Goal: Communication & Community: Participate in discussion

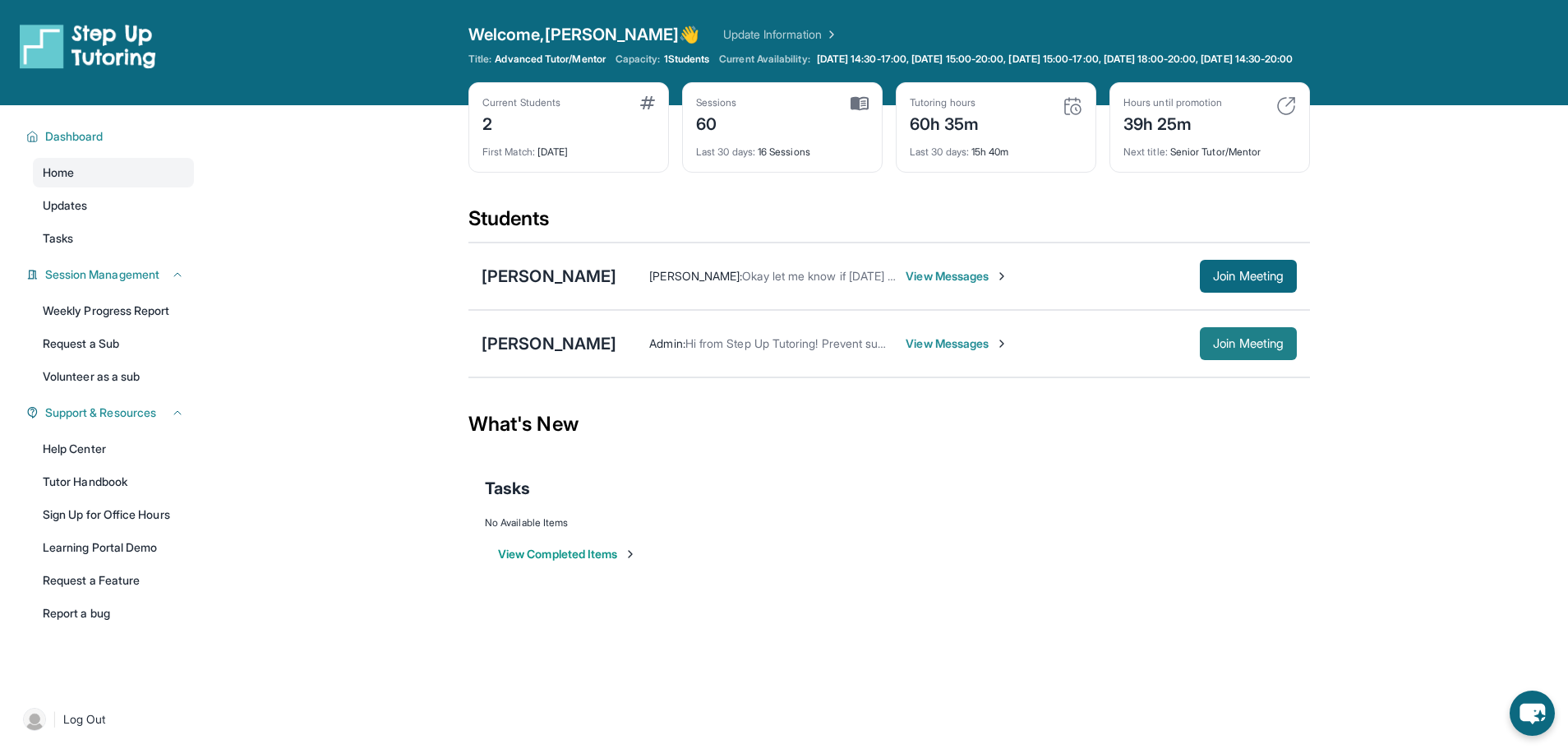
click at [1230, 348] on span "Join Meeting" at bounding box center [1248, 343] width 71 height 10
click at [930, 352] on span "View Messages" at bounding box center [957, 343] width 103 height 16
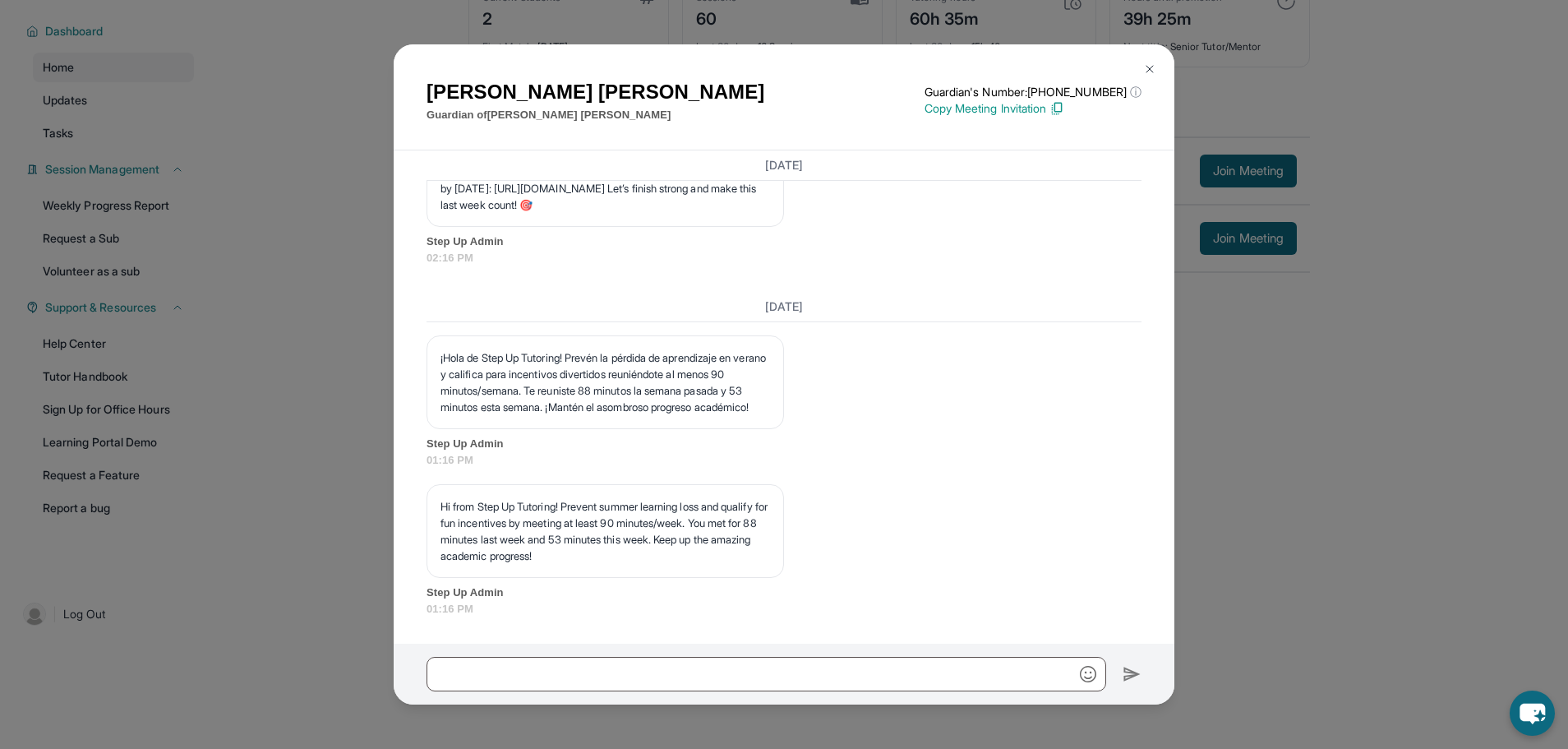
scroll to position [118, 0]
drag, startPoint x: 423, startPoint y: 230, endPoint x: 521, endPoint y: 242, distance: 98.7
click at [521, 242] on div "[DATE] **Nuevo chat de emparejamiento de tutoría de Step Up**: ¡Hola [PERSON_NA…" at bounding box center [784, 397] width 781 height 493
click at [521, 250] on span "02:16 PM" at bounding box center [784, 258] width 715 height 16
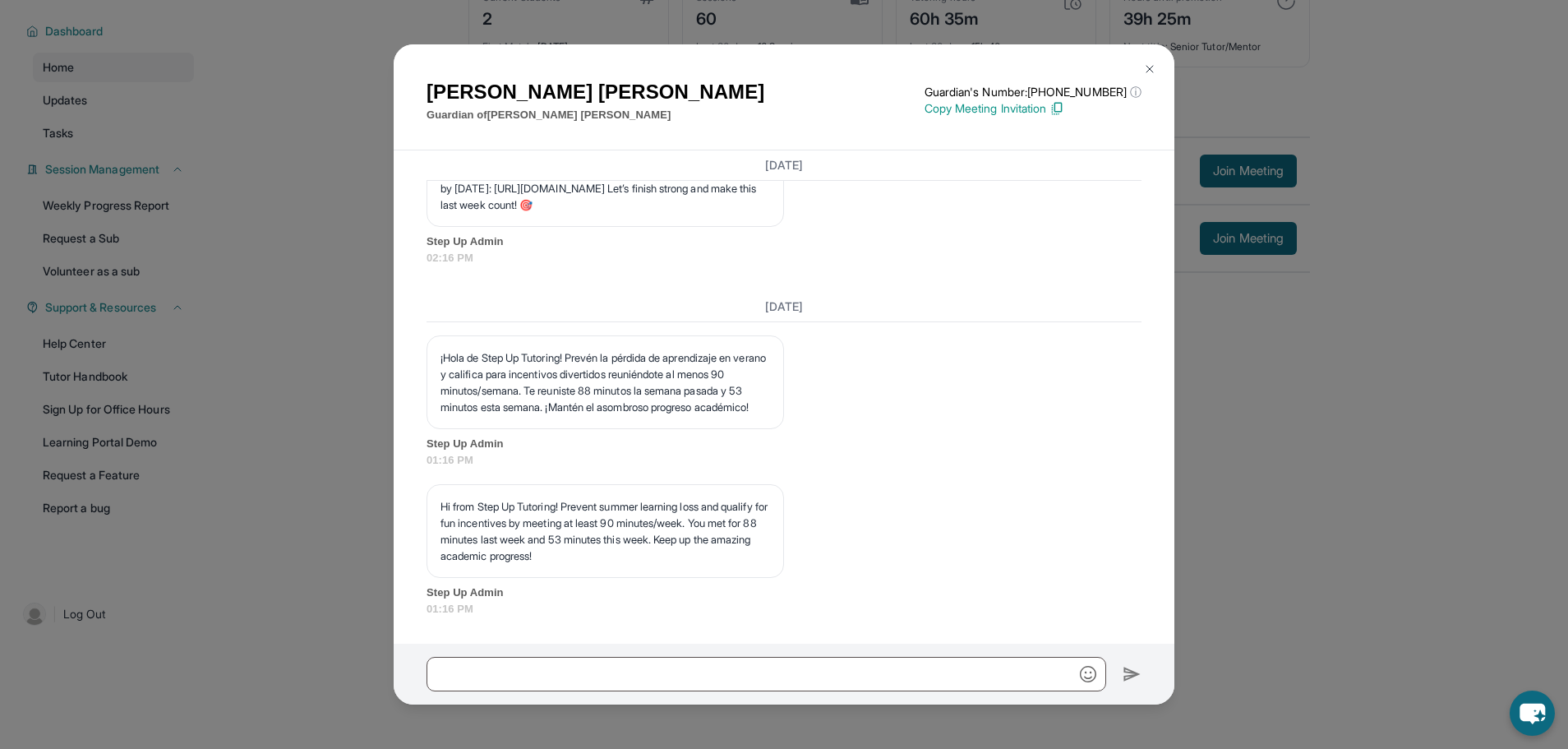
click at [1148, 67] on img at bounding box center [1150, 69] width 14 height 14
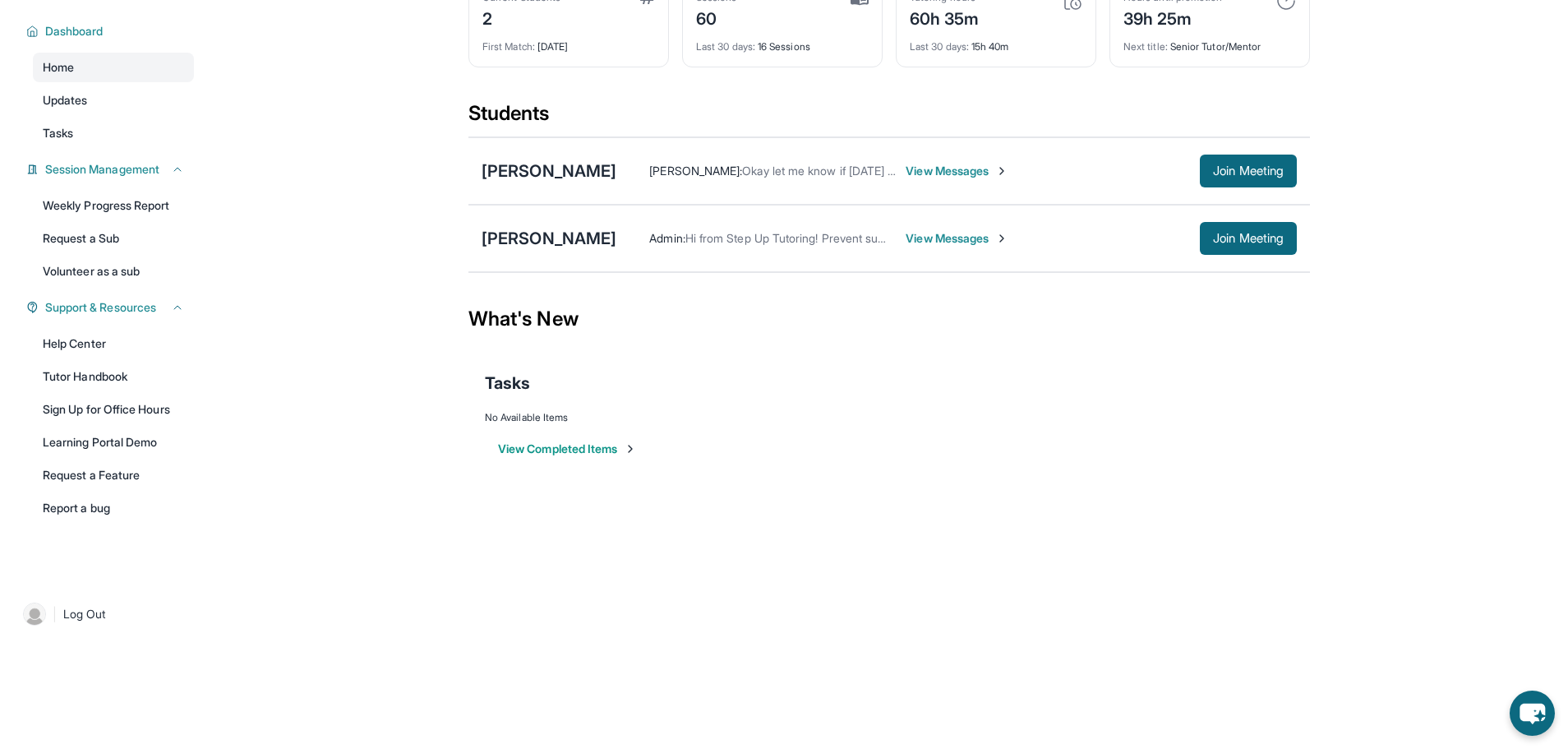
click at [913, 238] on span "View Messages" at bounding box center [957, 238] width 103 height 16
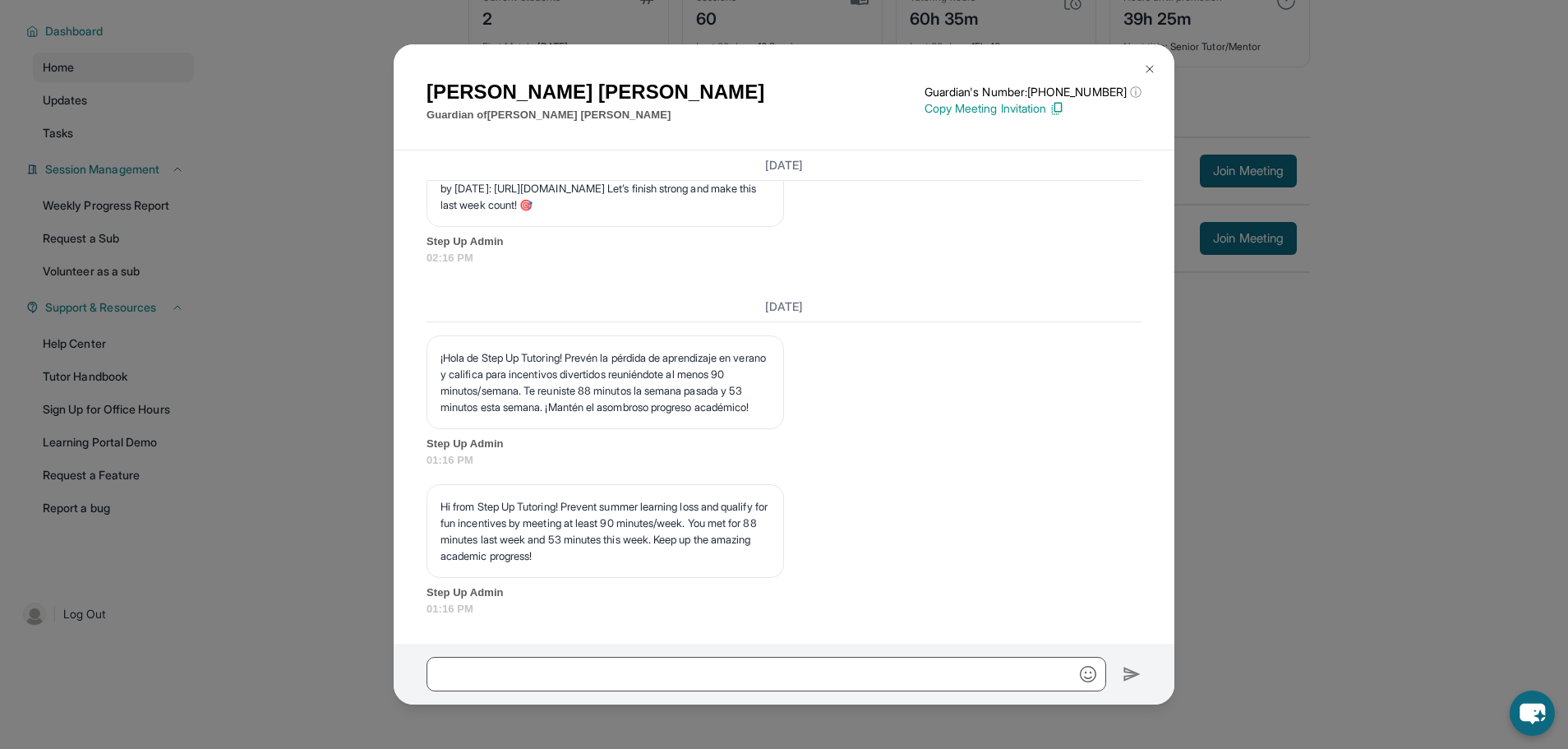
click at [1146, 64] on img at bounding box center [1150, 69] width 14 height 14
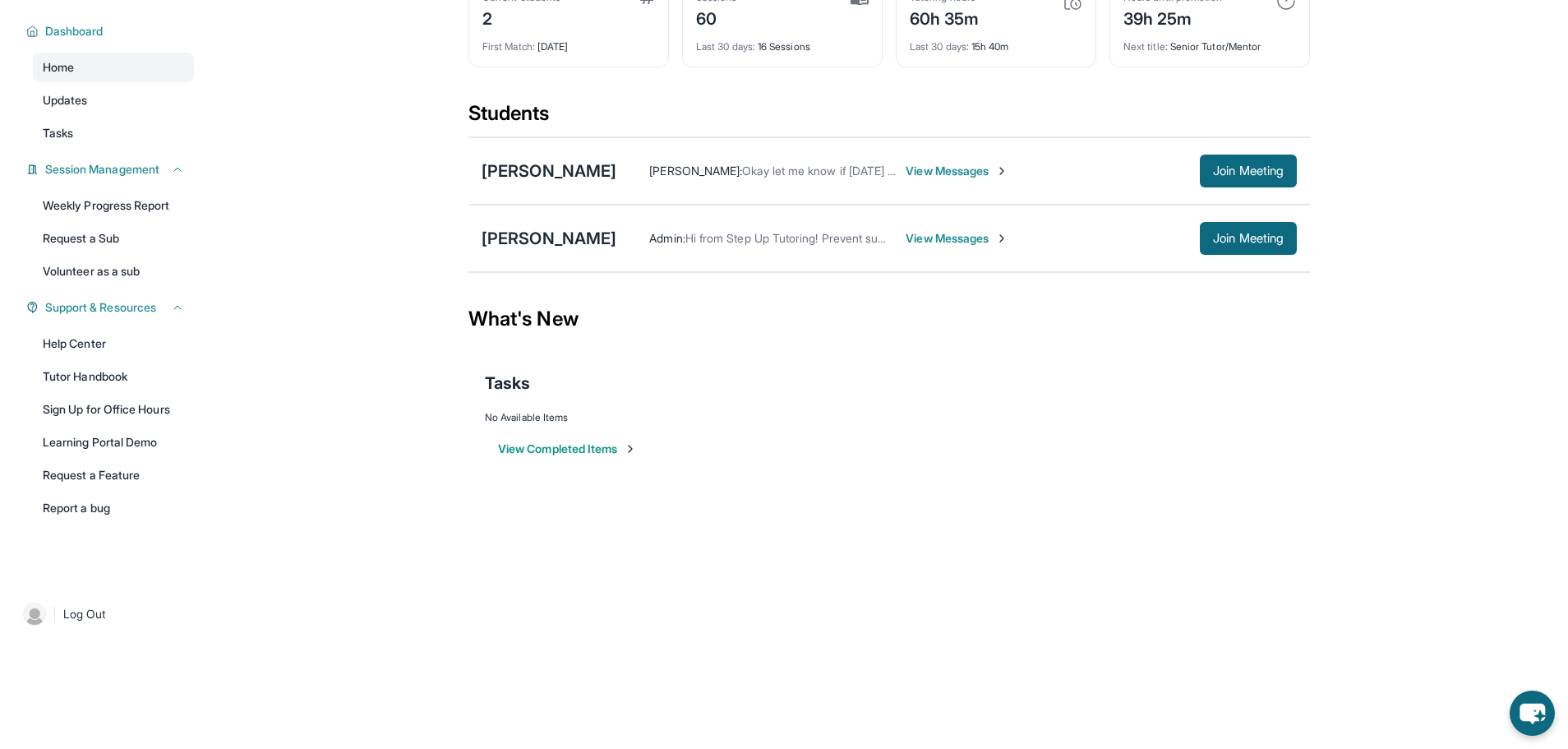
click at [930, 233] on span "View Messages" at bounding box center [957, 238] width 103 height 16
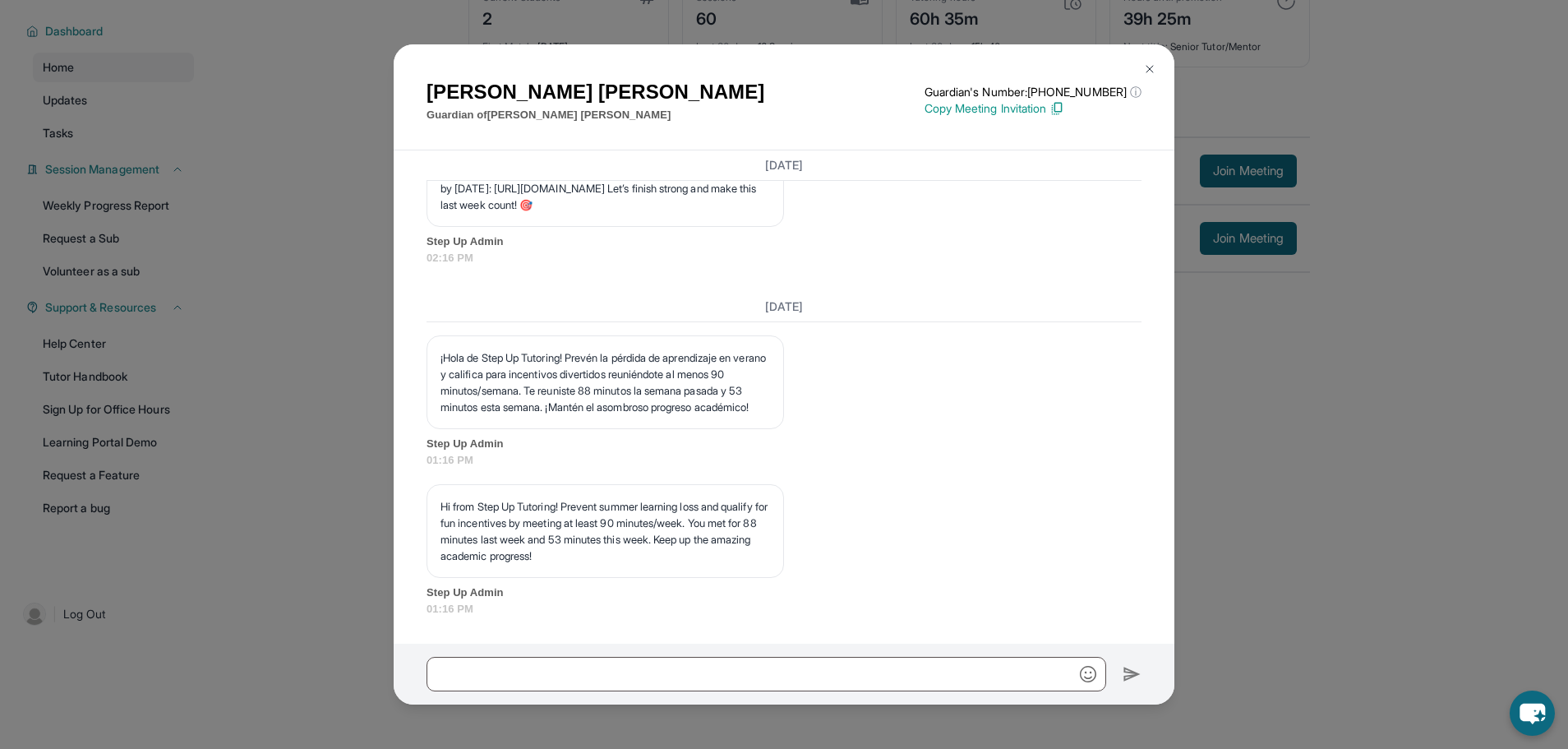
click at [676, 509] on p "Hi from Step Up Tutoring! Prevent summer learning loss and qualify for fun ince…" at bounding box center [605, 532] width 330 height 66
click at [689, 380] on p "¡Hola de Step Up Tutoring! Prevén la pérdida de aprendizaje en verano y calific…" at bounding box center [605, 382] width 330 height 66
drag, startPoint x: 689, startPoint y: 380, endPoint x: 698, endPoint y: 366, distance: 16.6
click at [690, 380] on p "¡Hola de Step Up Tutoring! Prevén la pérdida de aprendizaje en verano y calific…" at bounding box center [605, 382] width 330 height 66
click at [767, 319] on div "[DATE] ¡Hola de Step Up Tutoring! Prevén la pérdida de aprendizaje en verano y …" at bounding box center [784, 454] width 715 height 325
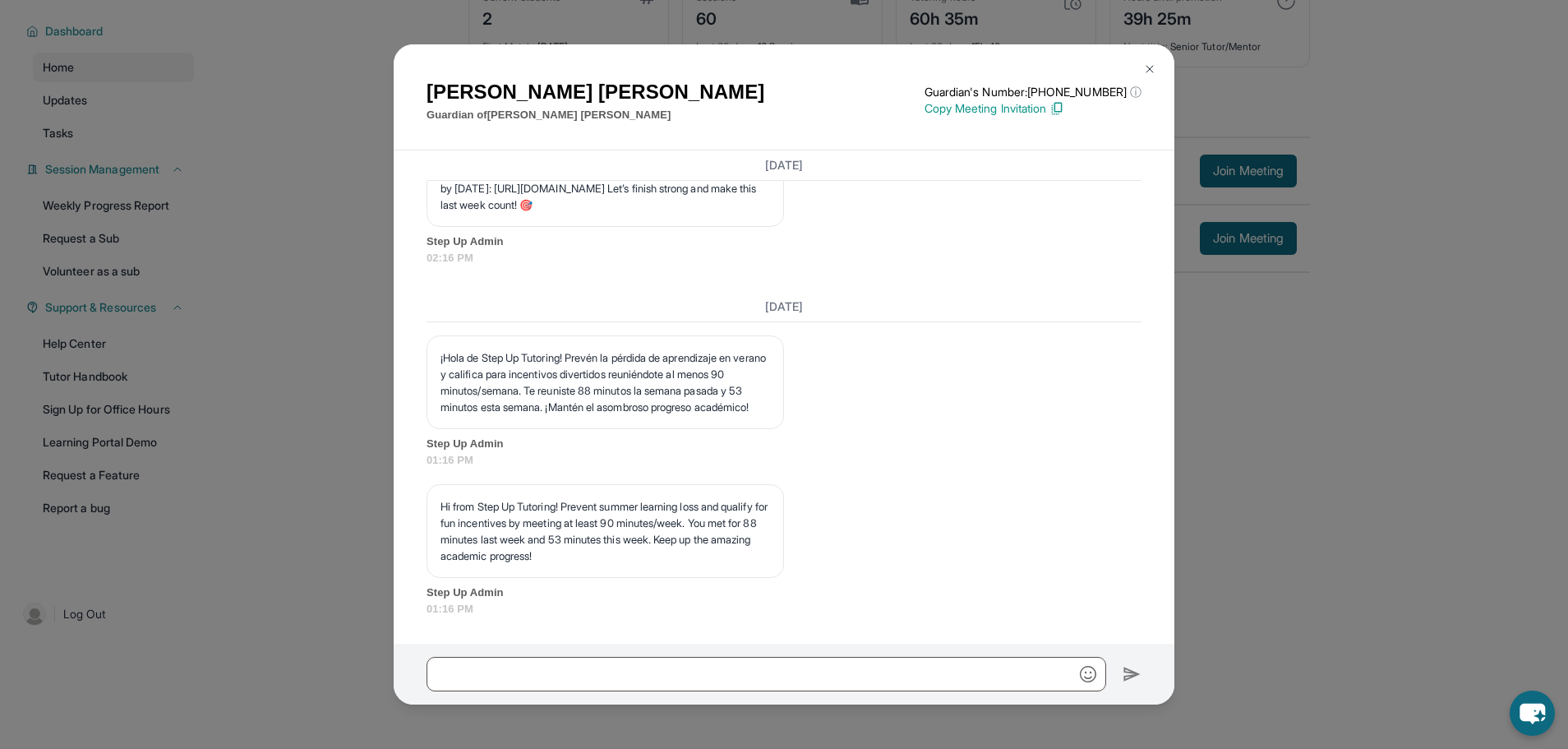
click at [981, 503] on div "Hi from Step Up Tutoring! Prevent summer learning loss and qualify for fun ince…" at bounding box center [784, 550] width 715 height 132
click at [1150, 62] on img at bounding box center [1150, 69] width 14 height 14
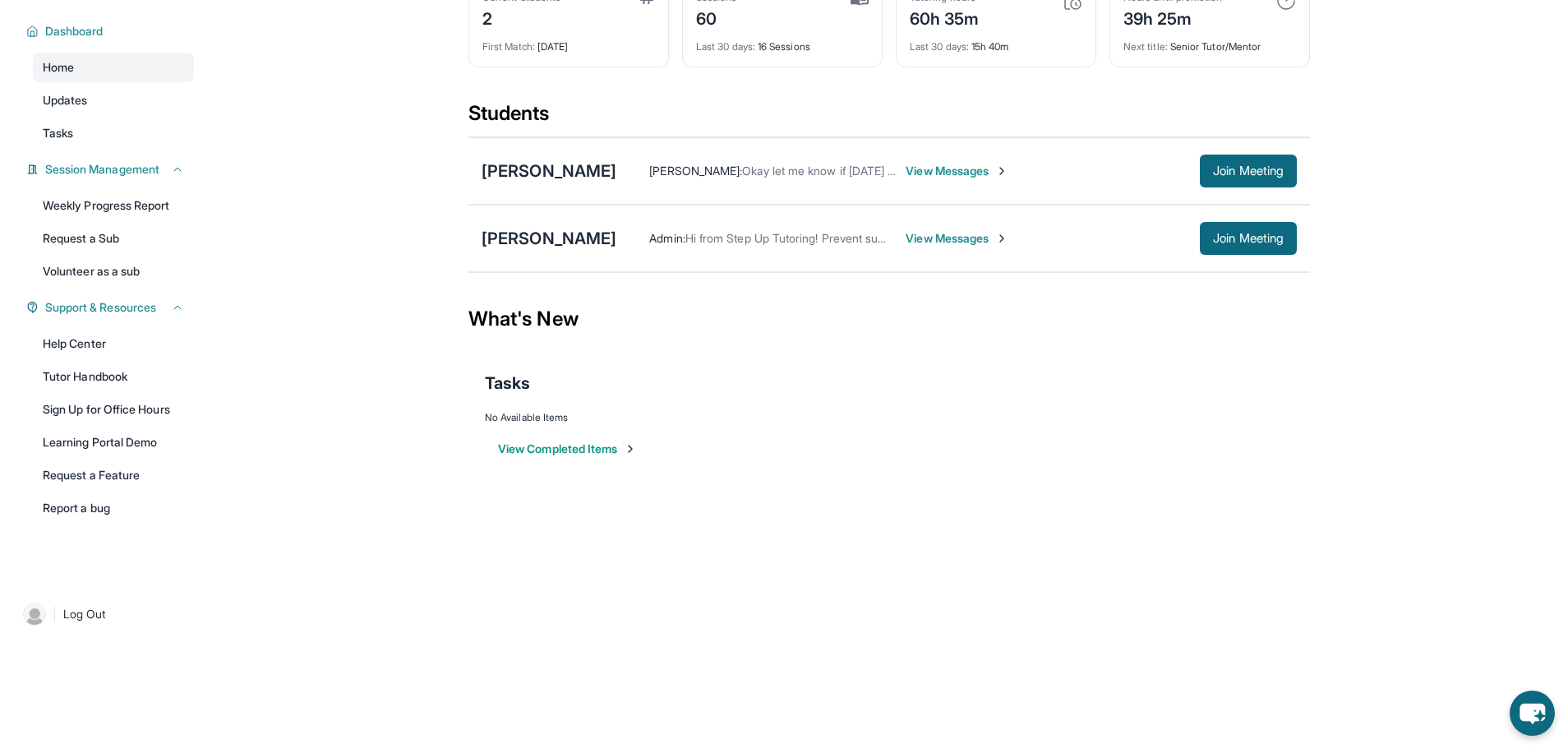
click at [907, 240] on span "View Messages" at bounding box center [957, 238] width 103 height 16
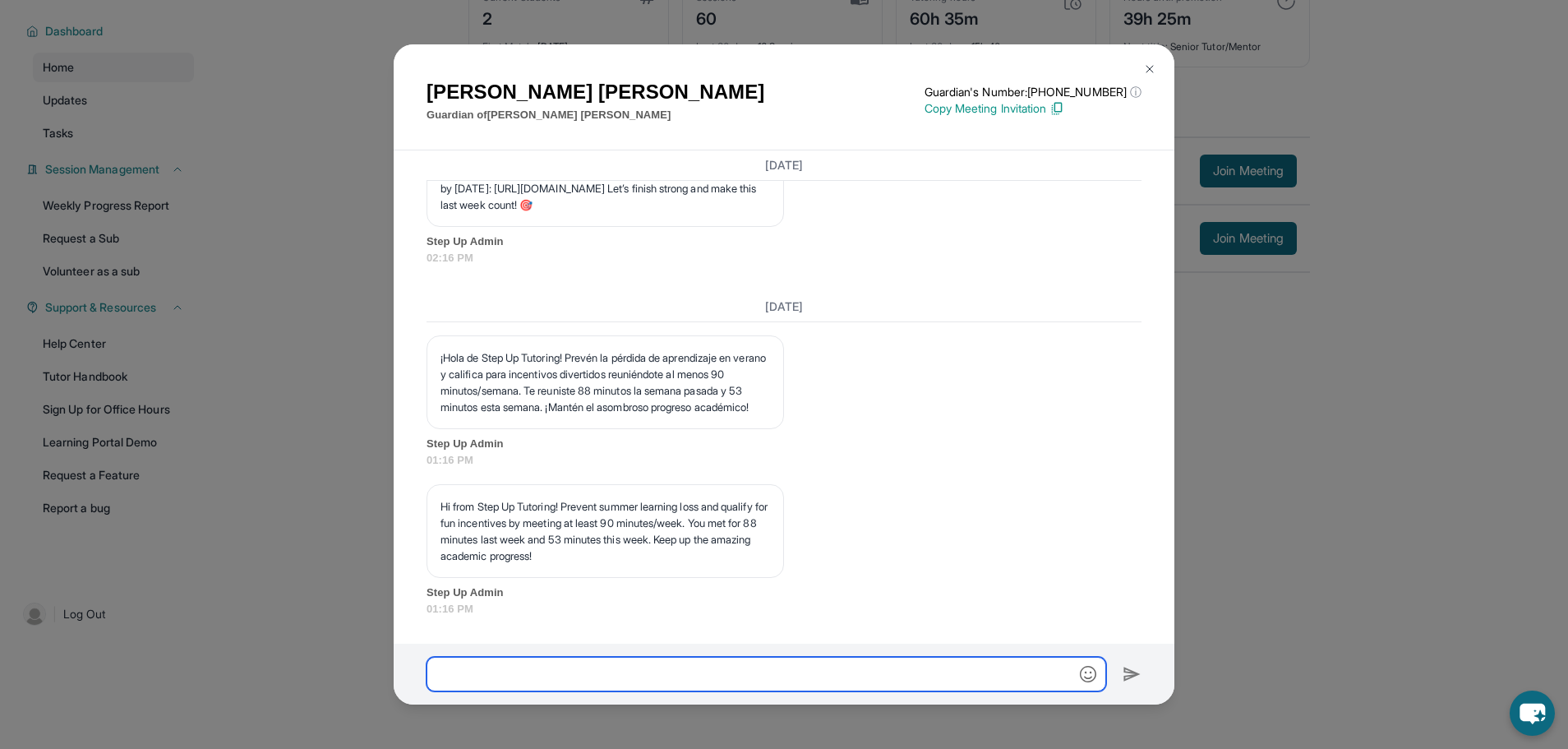
click at [617, 675] on input "text" at bounding box center [766, 674] width 680 height 35
type input "*********"
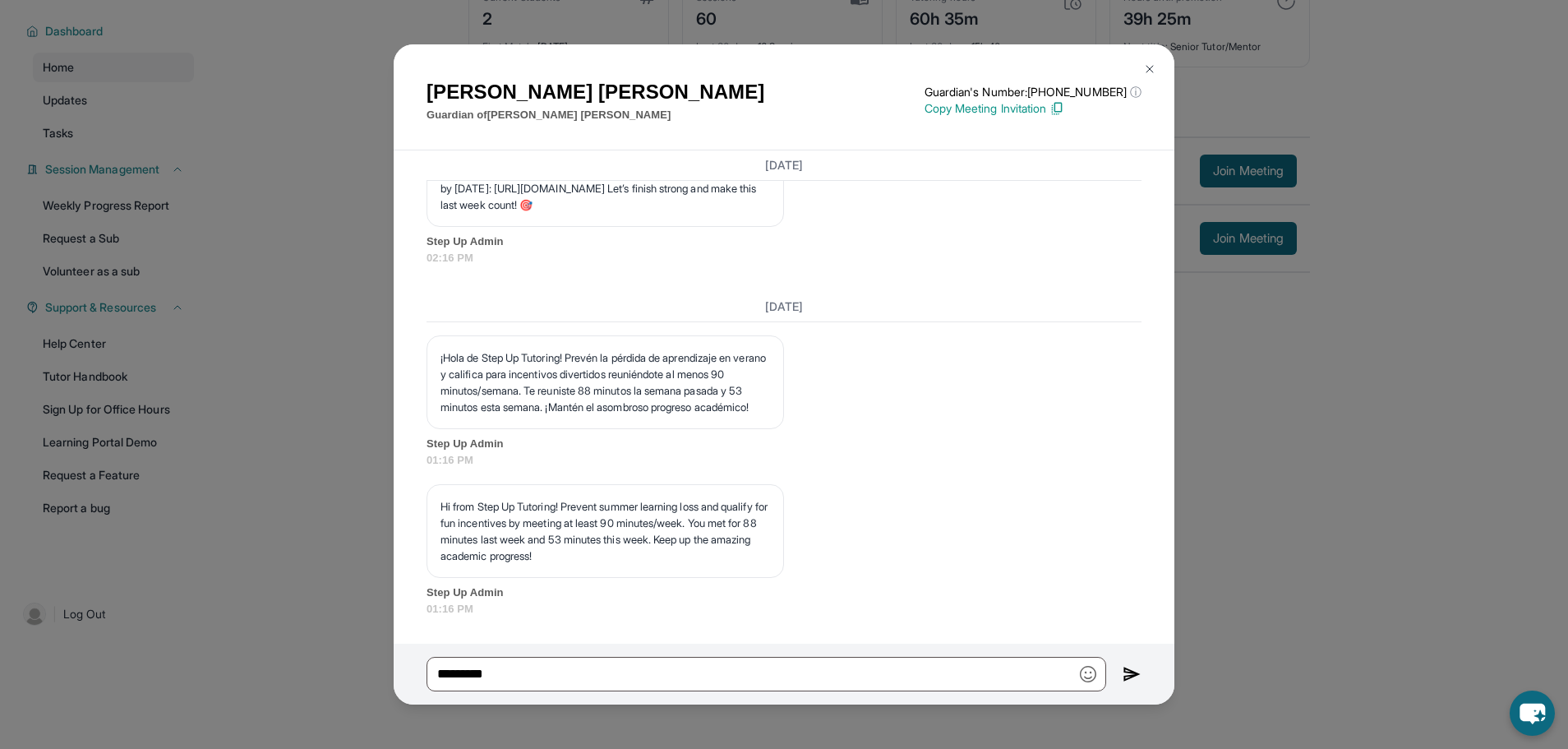
click at [1151, 71] on img at bounding box center [1150, 69] width 14 height 14
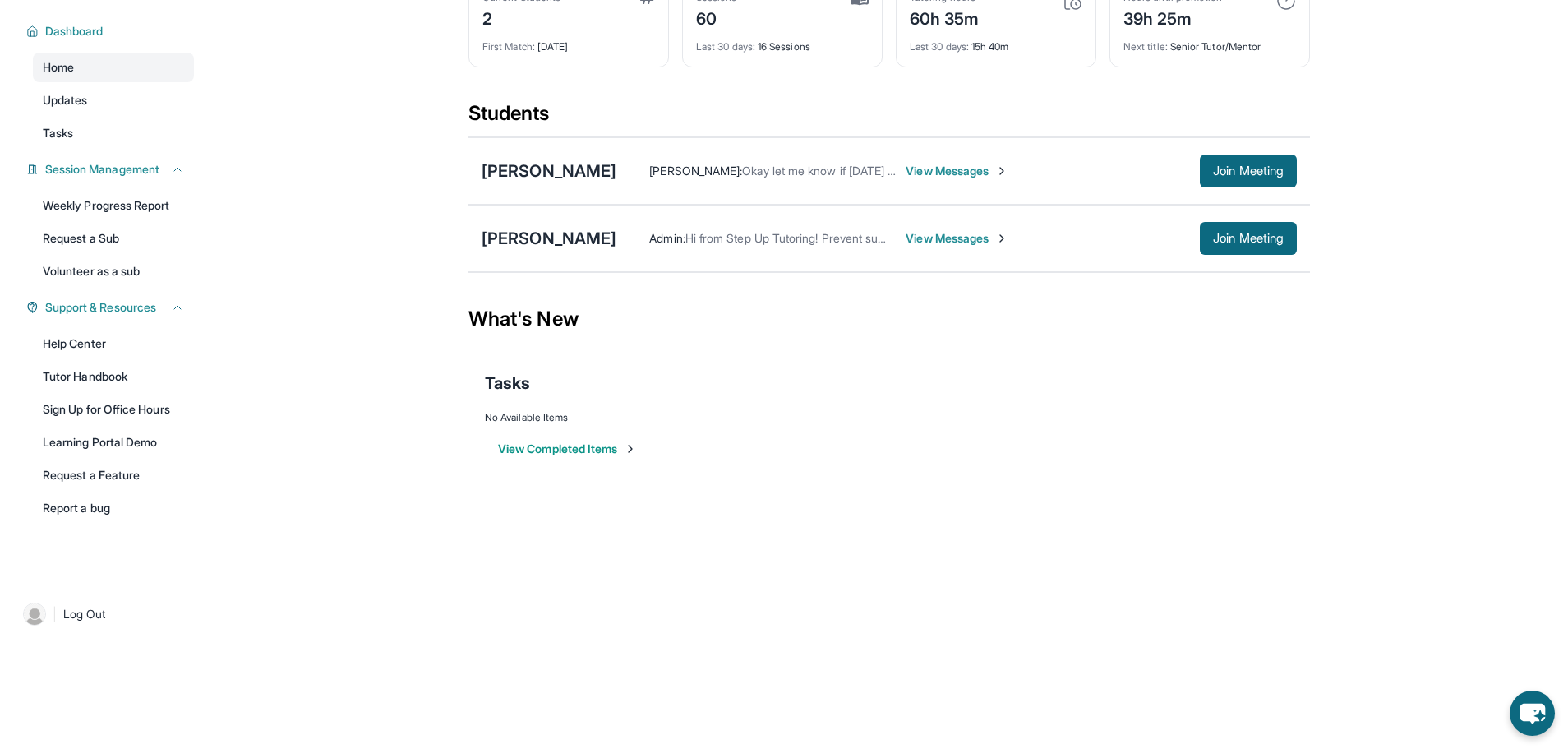
click at [968, 236] on span "View Messages" at bounding box center [957, 238] width 103 height 16
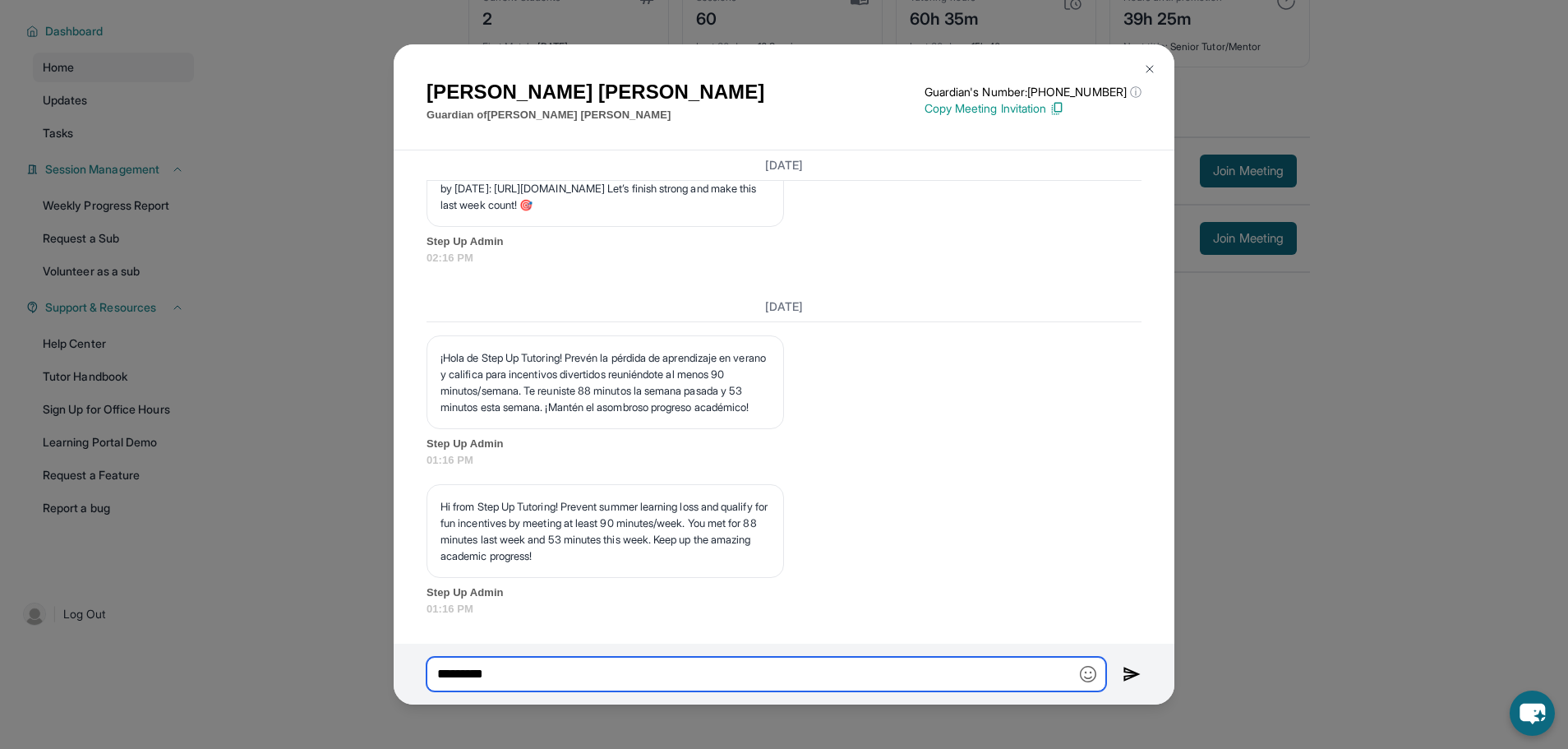
drag, startPoint x: 623, startPoint y: 671, endPoint x: 267, endPoint y: 677, distance: 356.1
click at [261, 691] on div "[PERSON_NAME] Guardian of [PERSON_NAME] Guardian's Number: [PHONE_NUMBER] ⓘ Thi…" at bounding box center [784, 374] width 1568 height 749
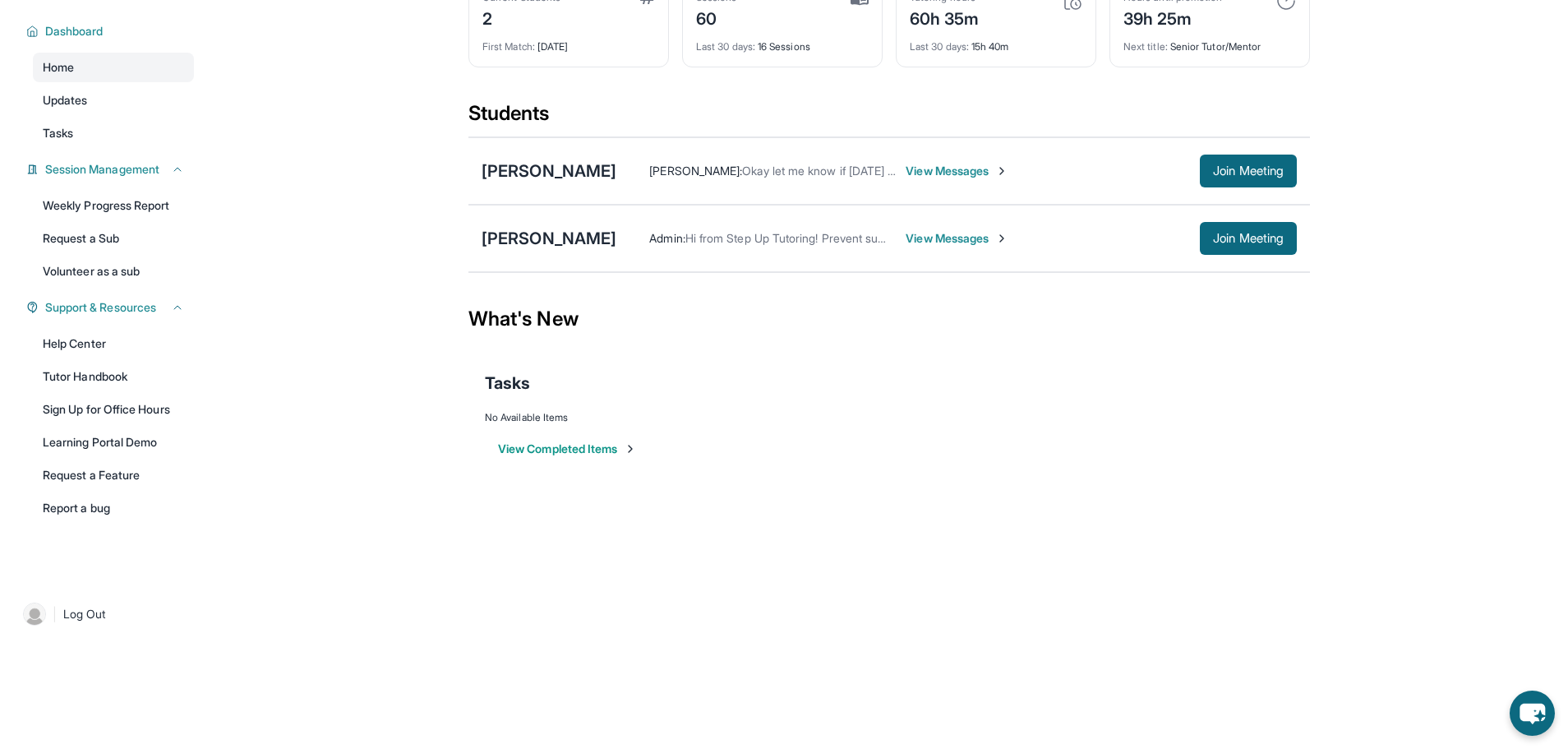
click at [934, 229] on div "Admin : Hi from Step Up Tutoring! Prevent summer learning loss and qualify for …" at bounding box center [957, 239] width 681 height 33
click at [934, 239] on span "View Messages" at bounding box center [957, 238] width 103 height 16
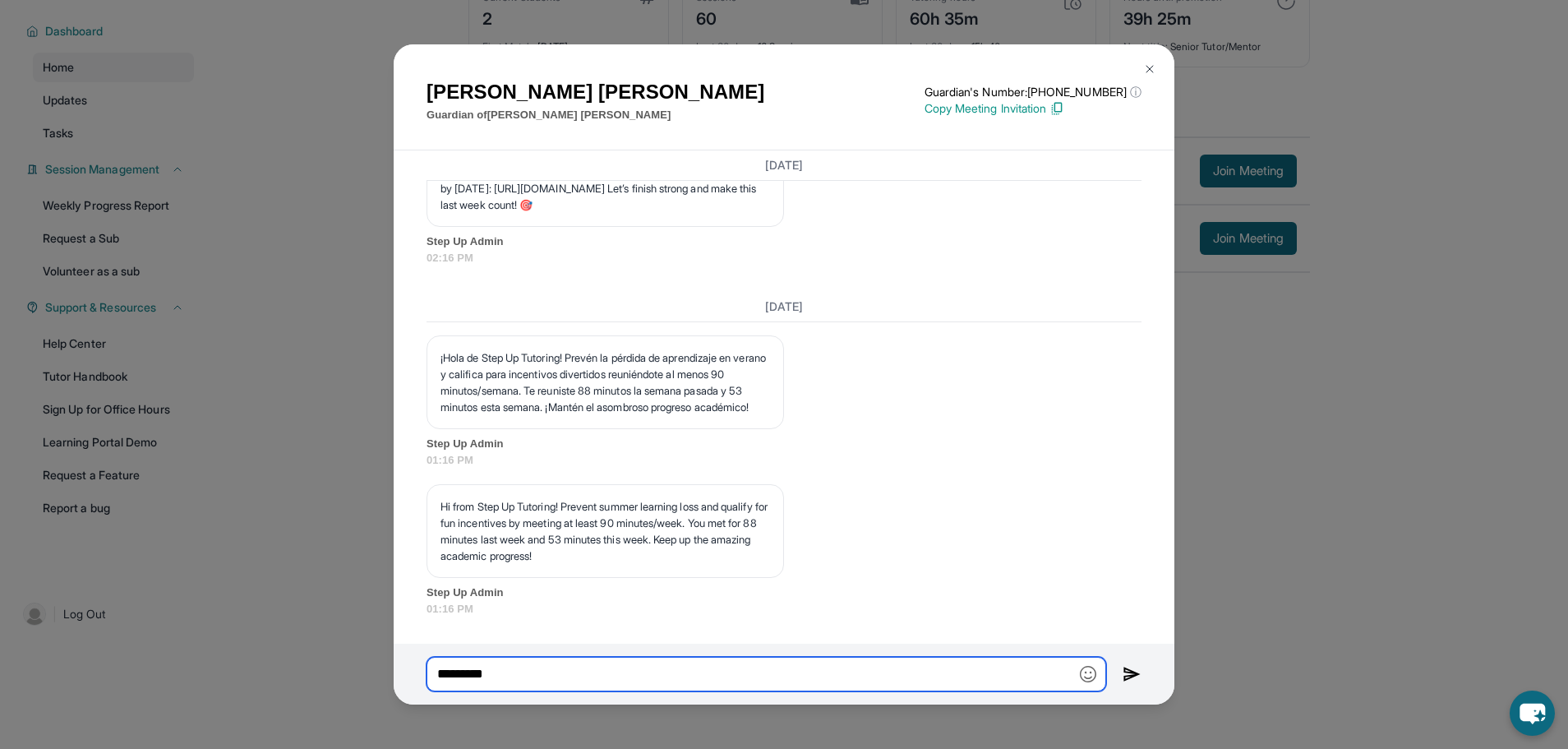
click at [660, 673] on input "*********" at bounding box center [766, 674] width 680 height 35
type input "*"
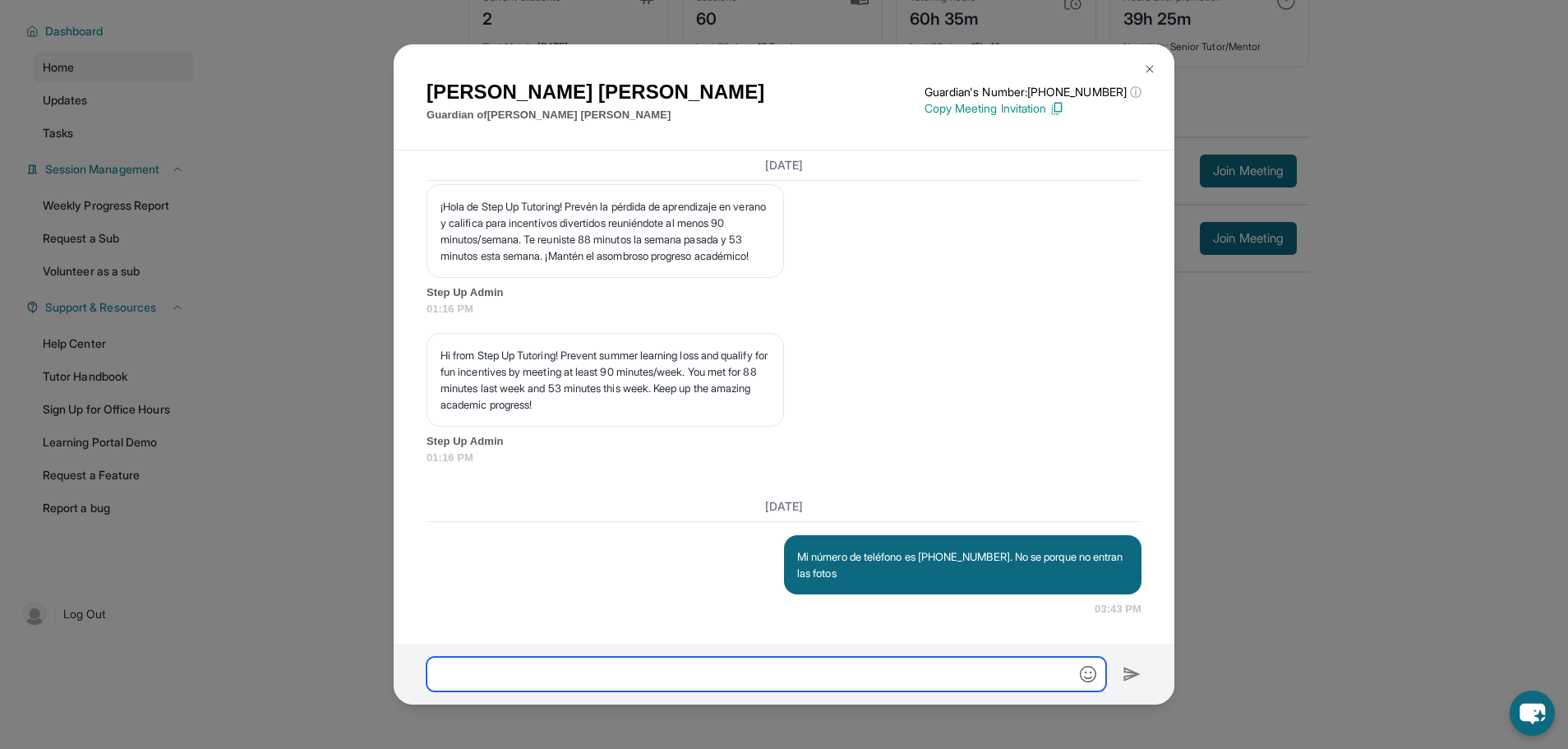
scroll to position [14766, 0]
